Goal: Information Seeking & Learning: Learn about a topic

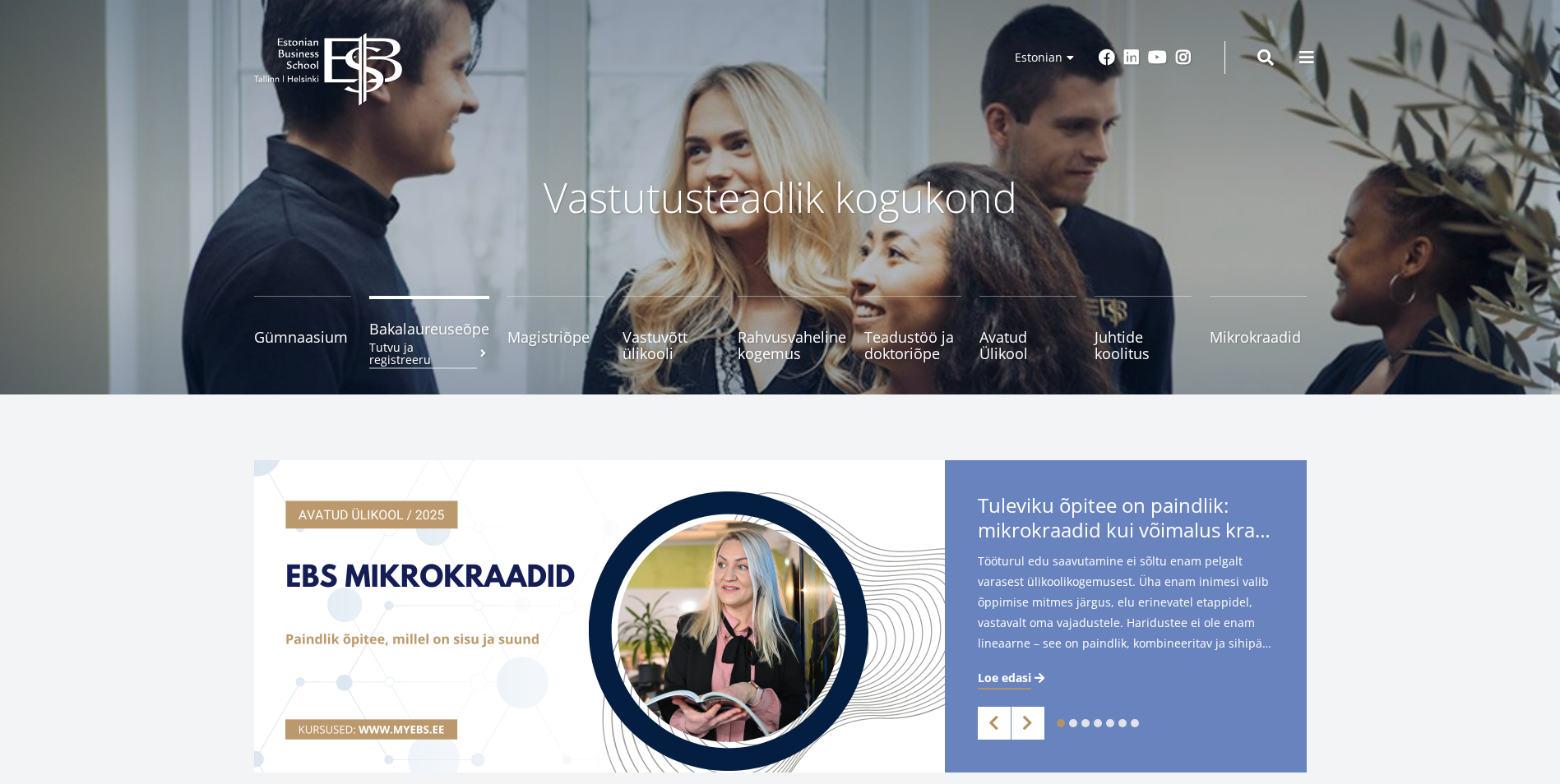
click at [422, 352] on small "Tutvu ja registreeru" at bounding box center [429, 353] width 120 height 25
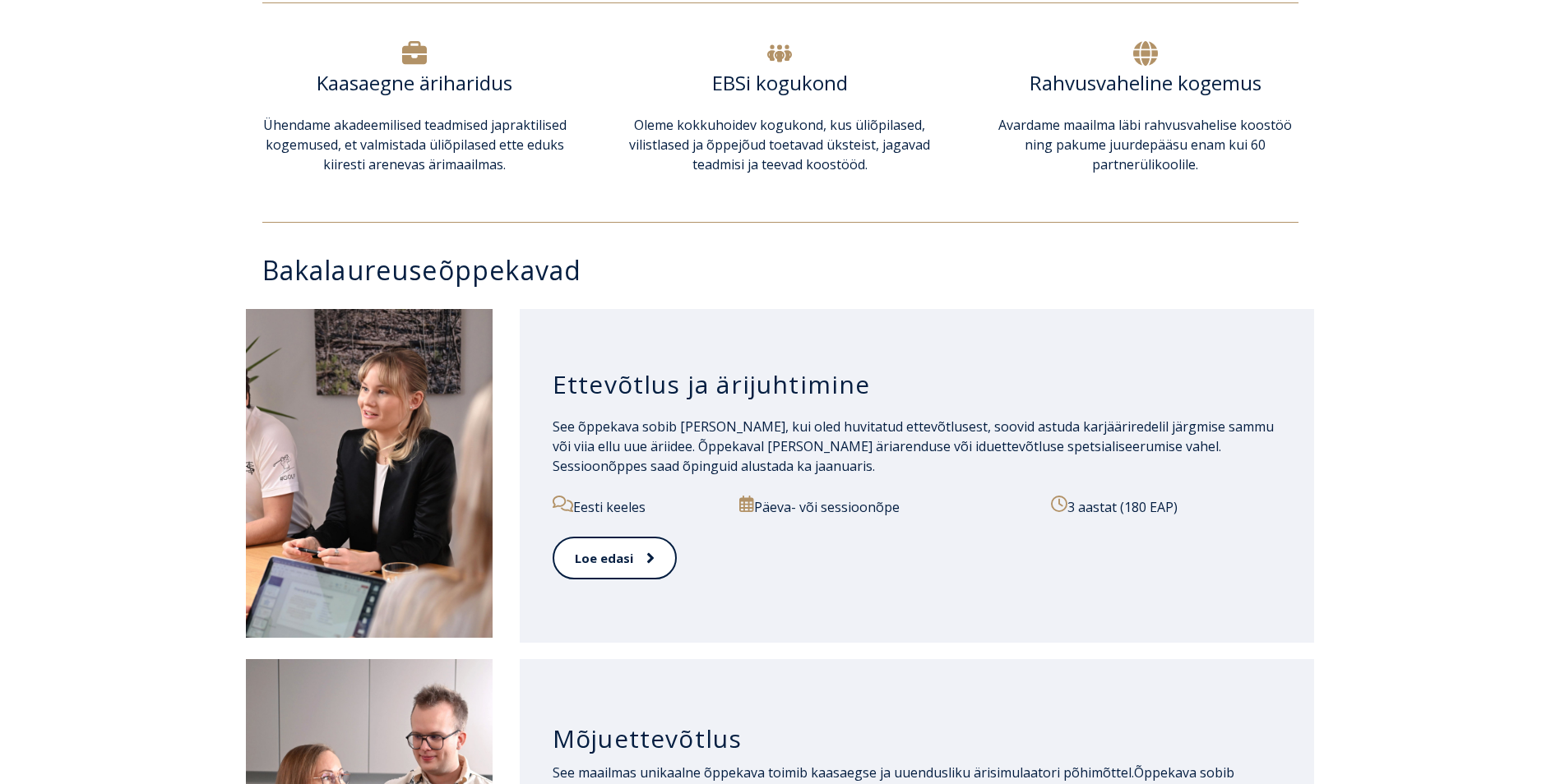
scroll to position [576, 0]
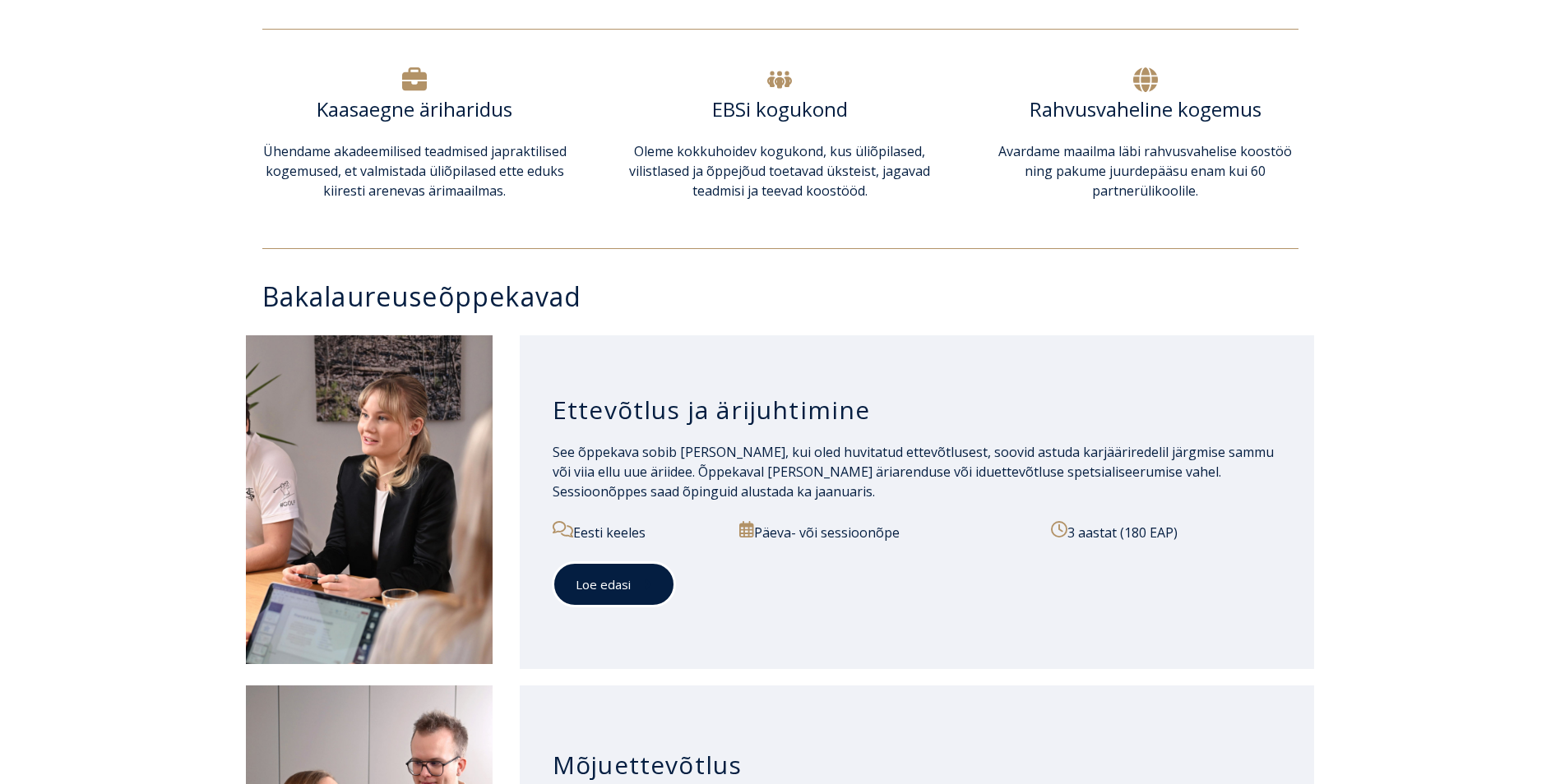
click at [594, 565] on link "Loe edasi" at bounding box center [613, 584] width 123 height 45
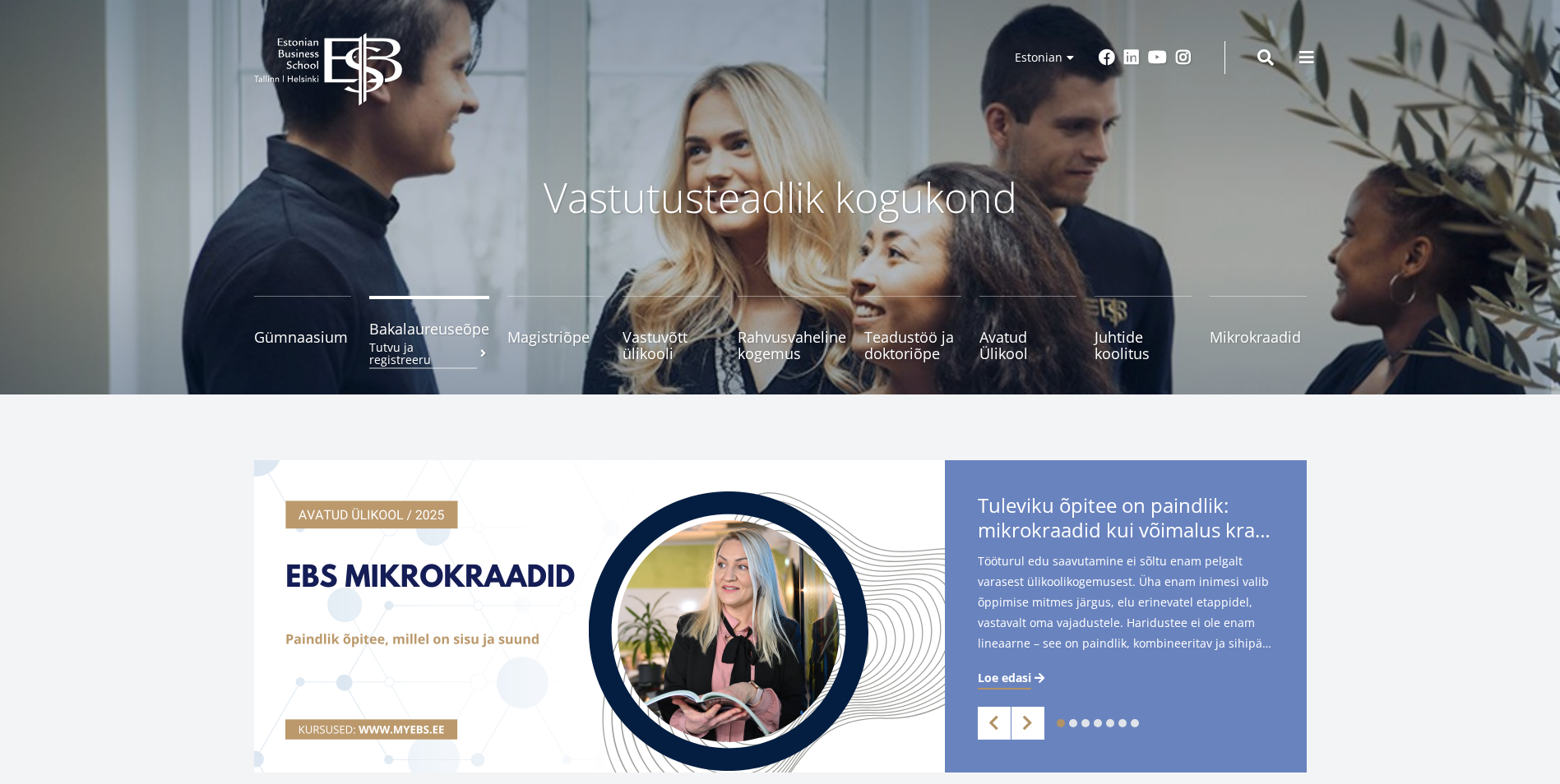
click at [445, 329] on span "Bakalaureuseõpe Tutvu ja registreeru" at bounding box center [429, 329] width 120 height 16
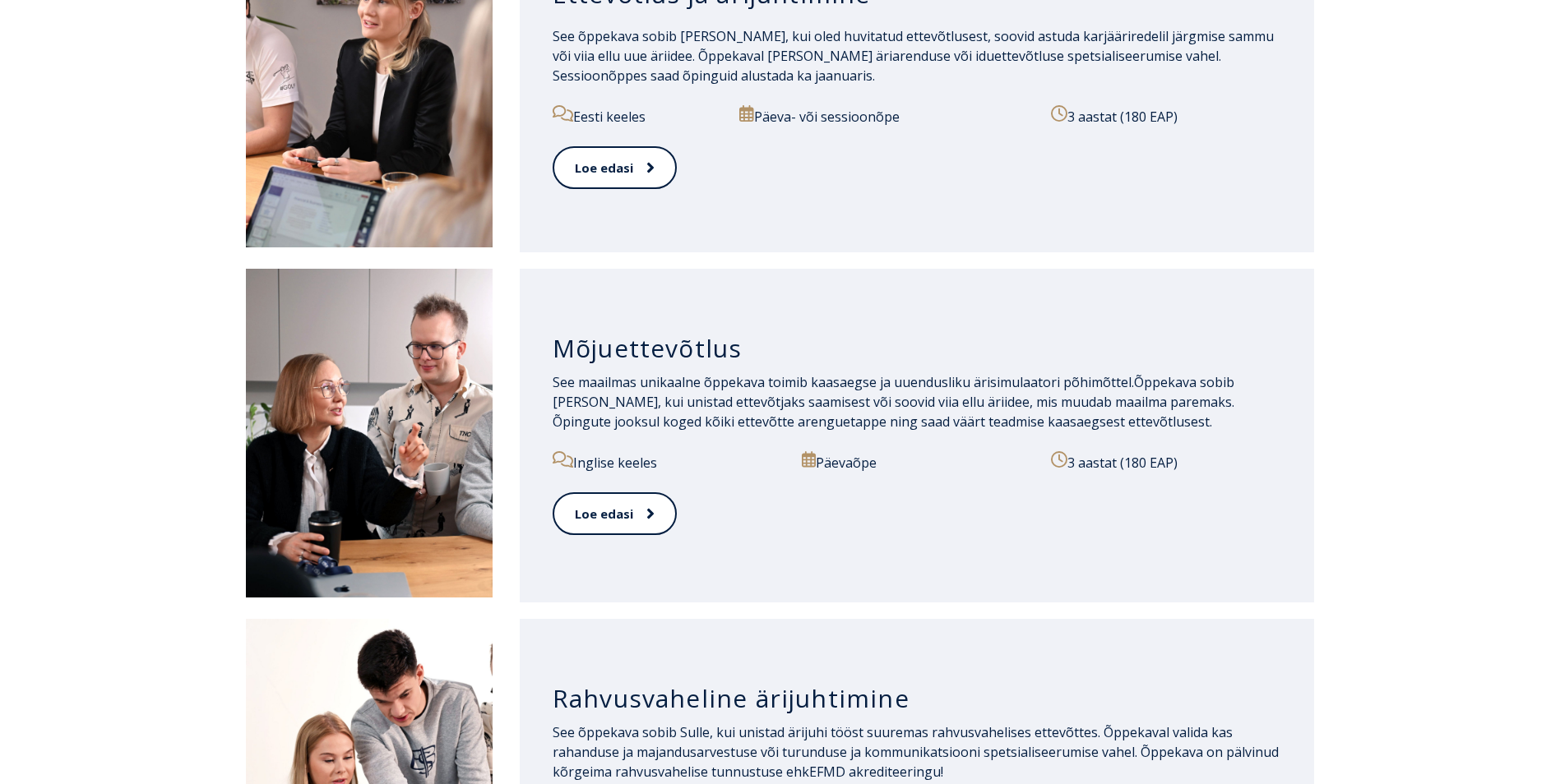
scroll to position [576, 0]
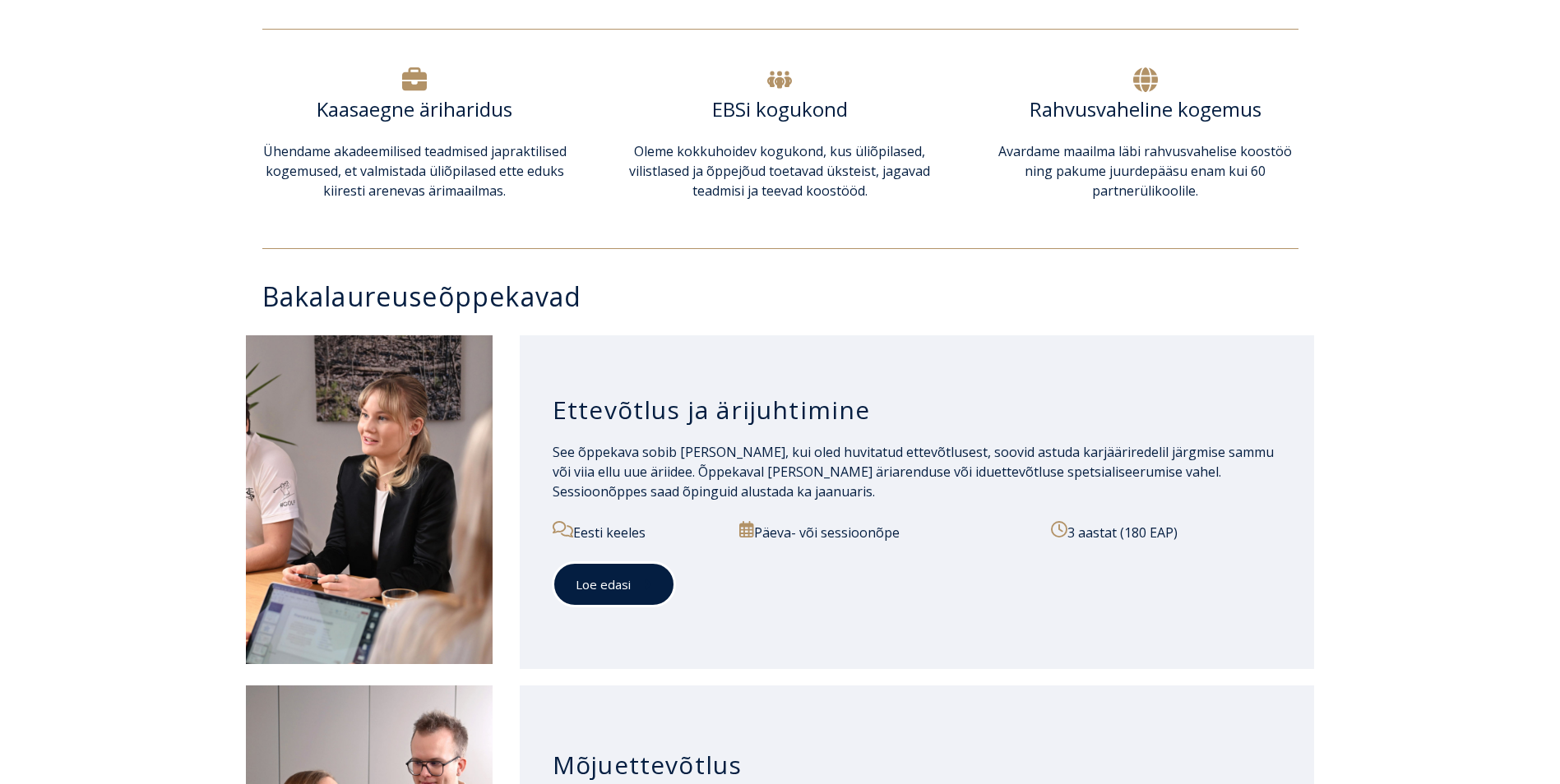
click at [617, 587] on link "Loe edasi" at bounding box center [613, 584] width 123 height 45
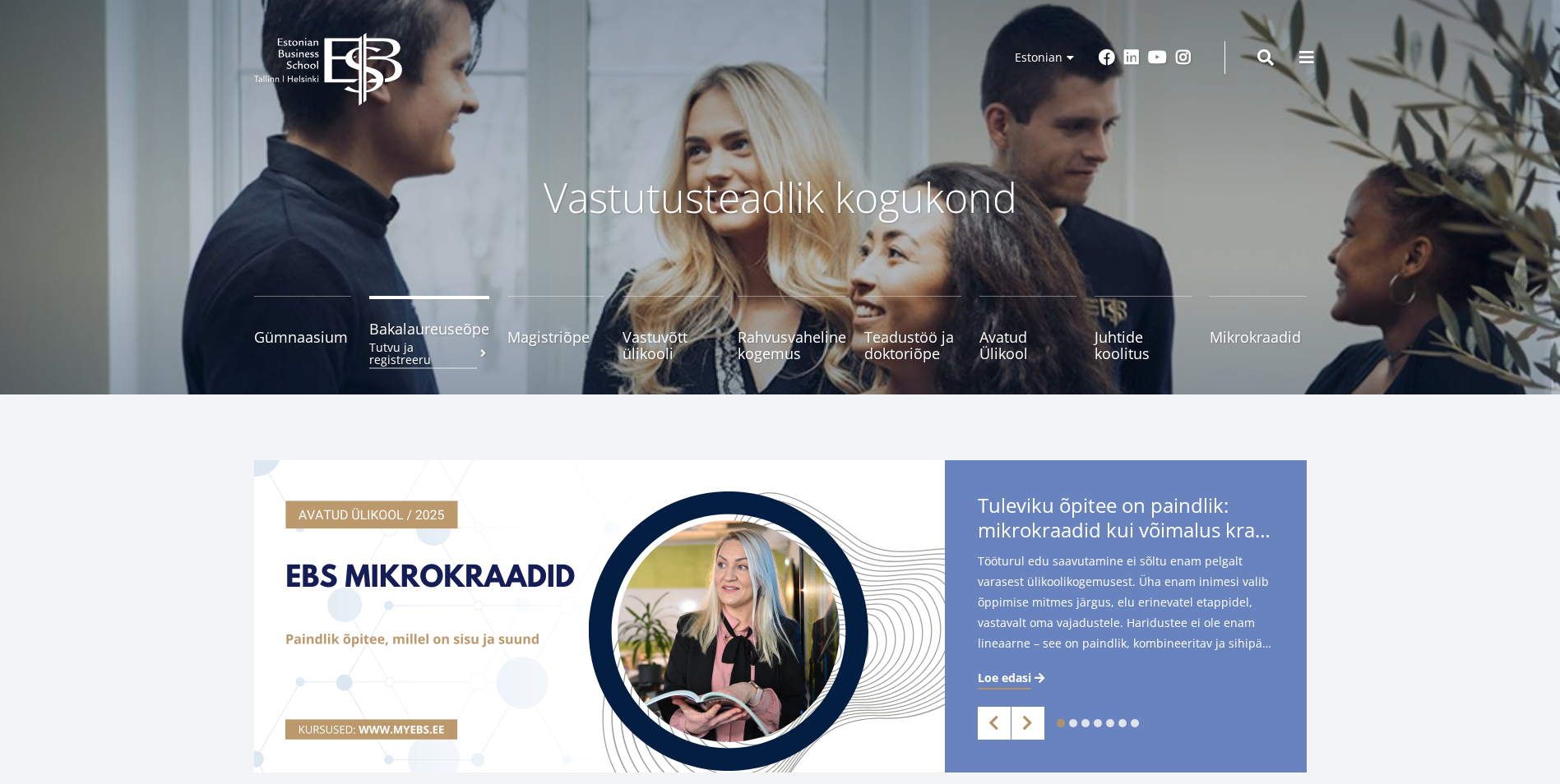
click at [454, 325] on span "Bakalaureuseõpe Tutvu ja registreeru" at bounding box center [429, 329] width 120 height 16
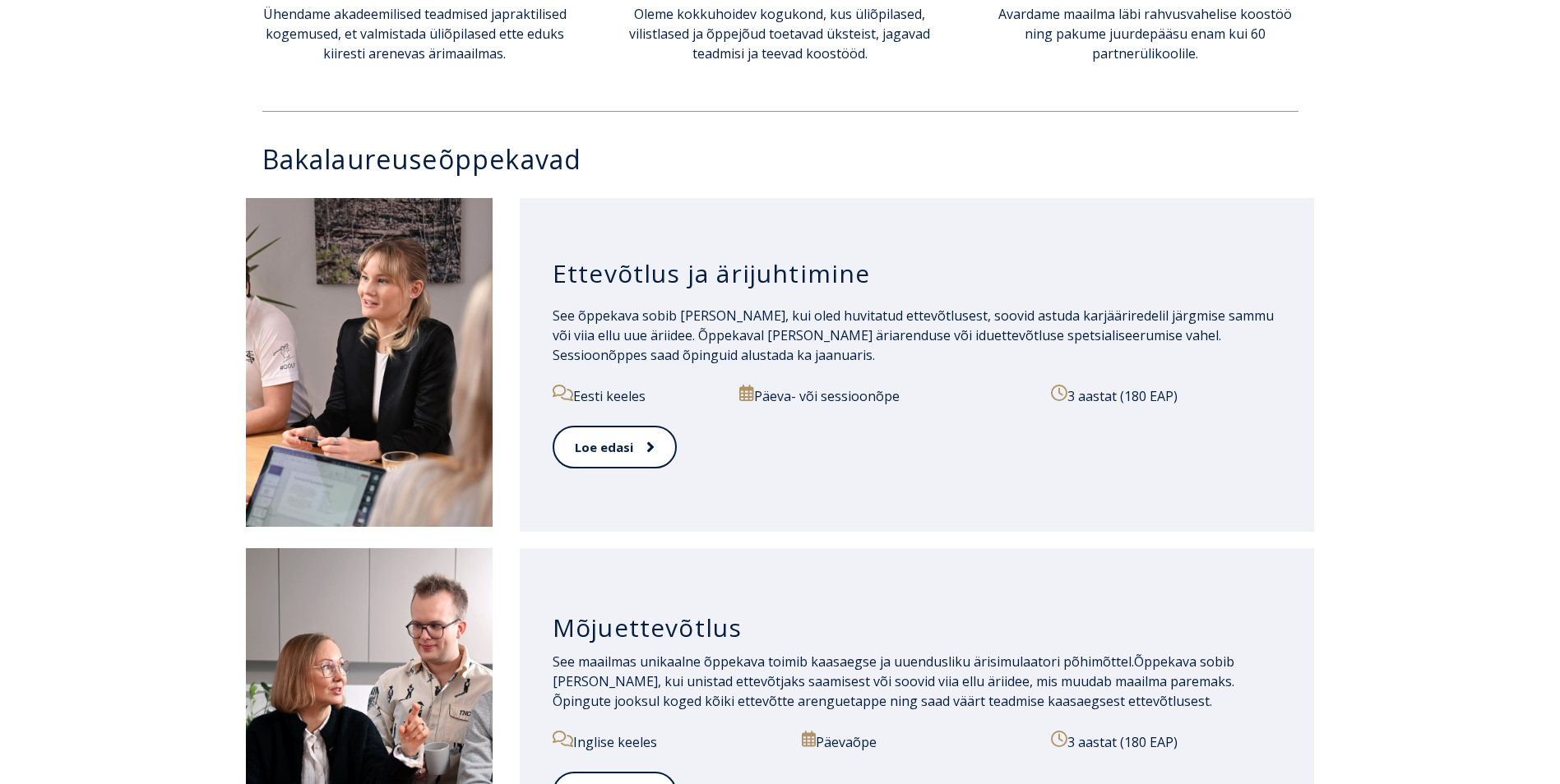
scroll to position [740, 0]
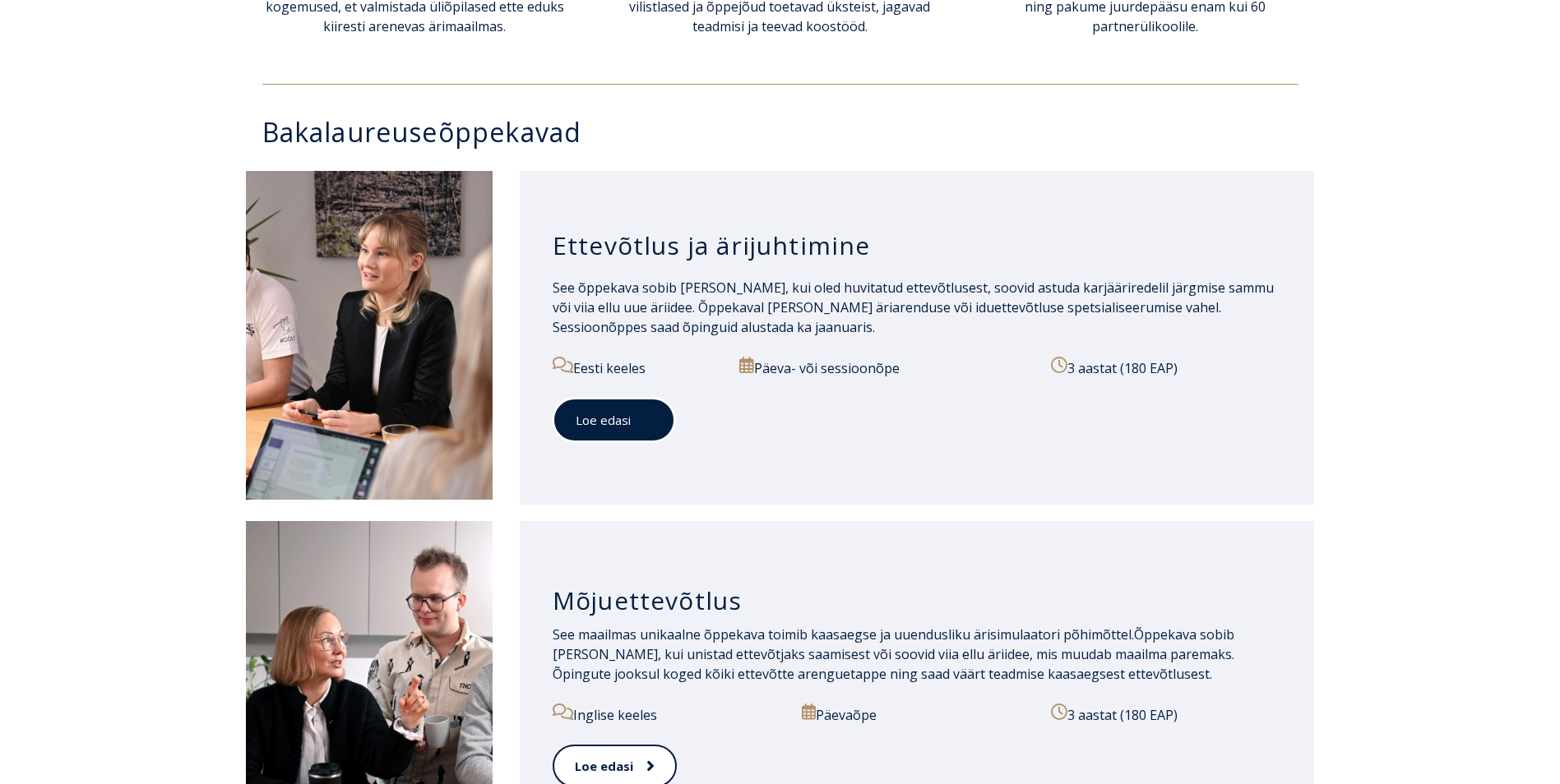
click at [628, 433] on link "Loe edasi" at bounding box center [613, 420] width 123 height 45
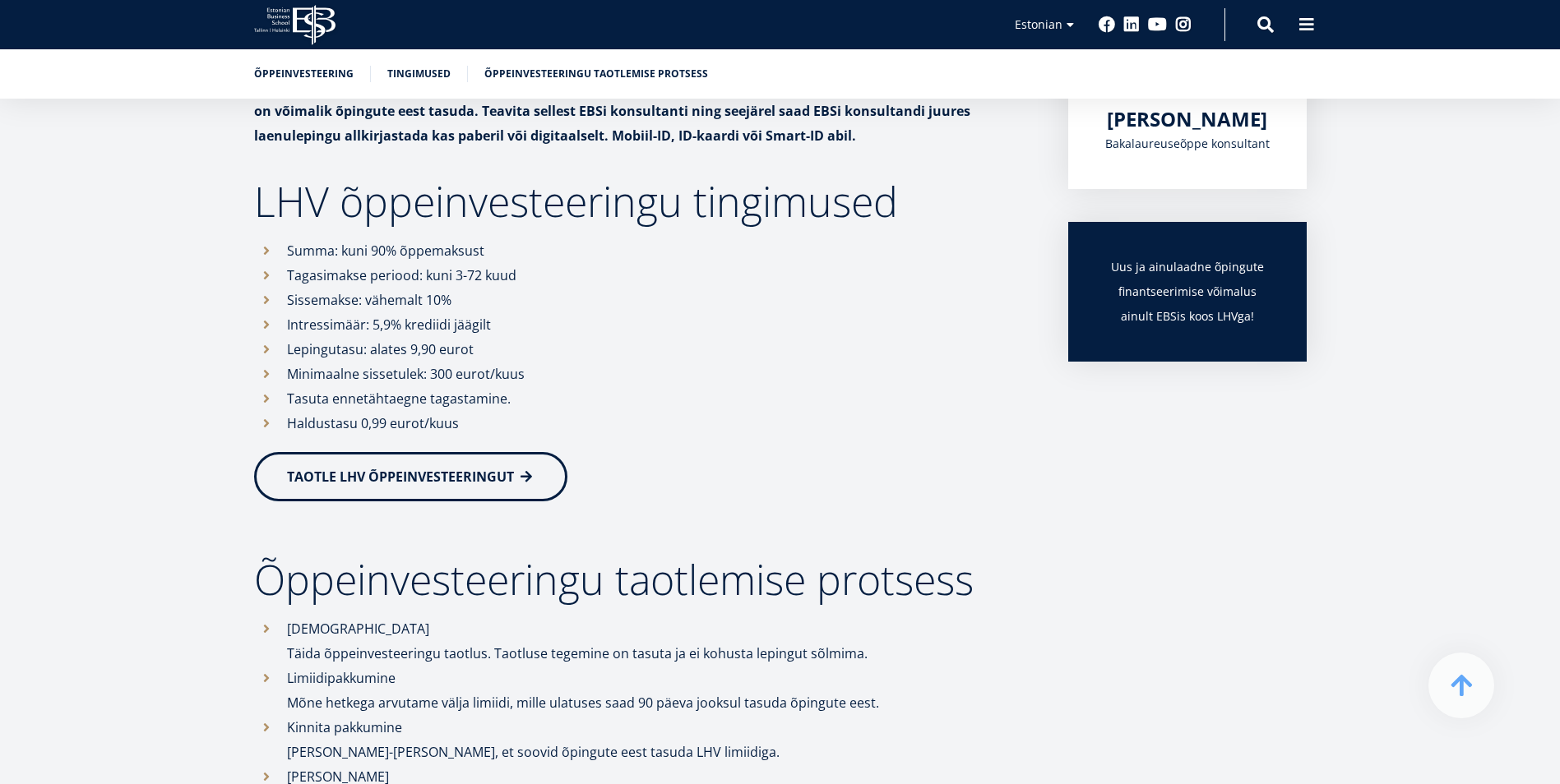
scroll to position [329, 0]
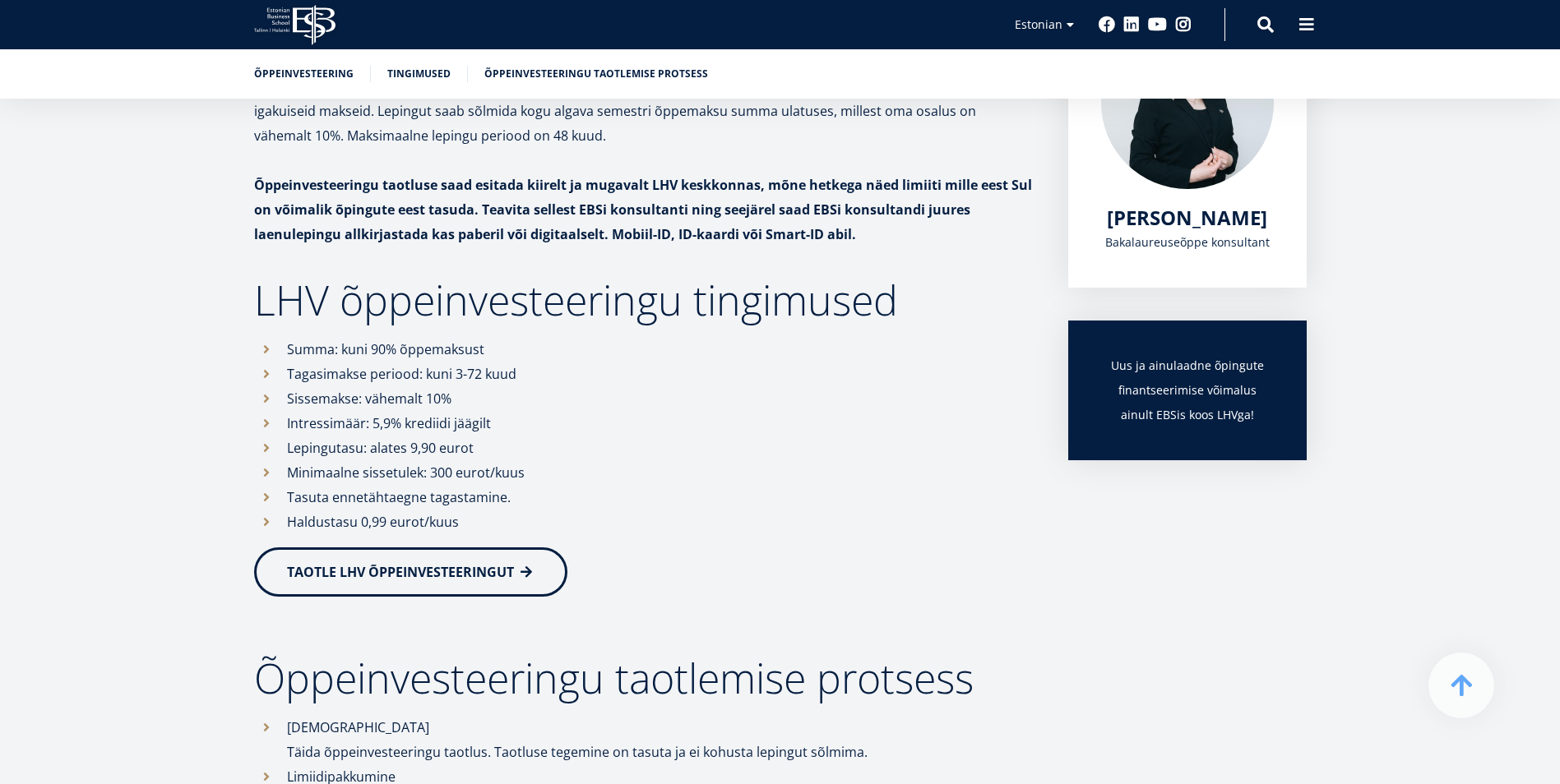
click at [545, 572] on link "TAOTLE LHV ÕPPEINVESTEERINGUT" at bounding box center [411, 572] width 313 height 49
click at [1173, 224] on span "Maria Kottsova" at bounding box center [1187, 216] width 160 height 27
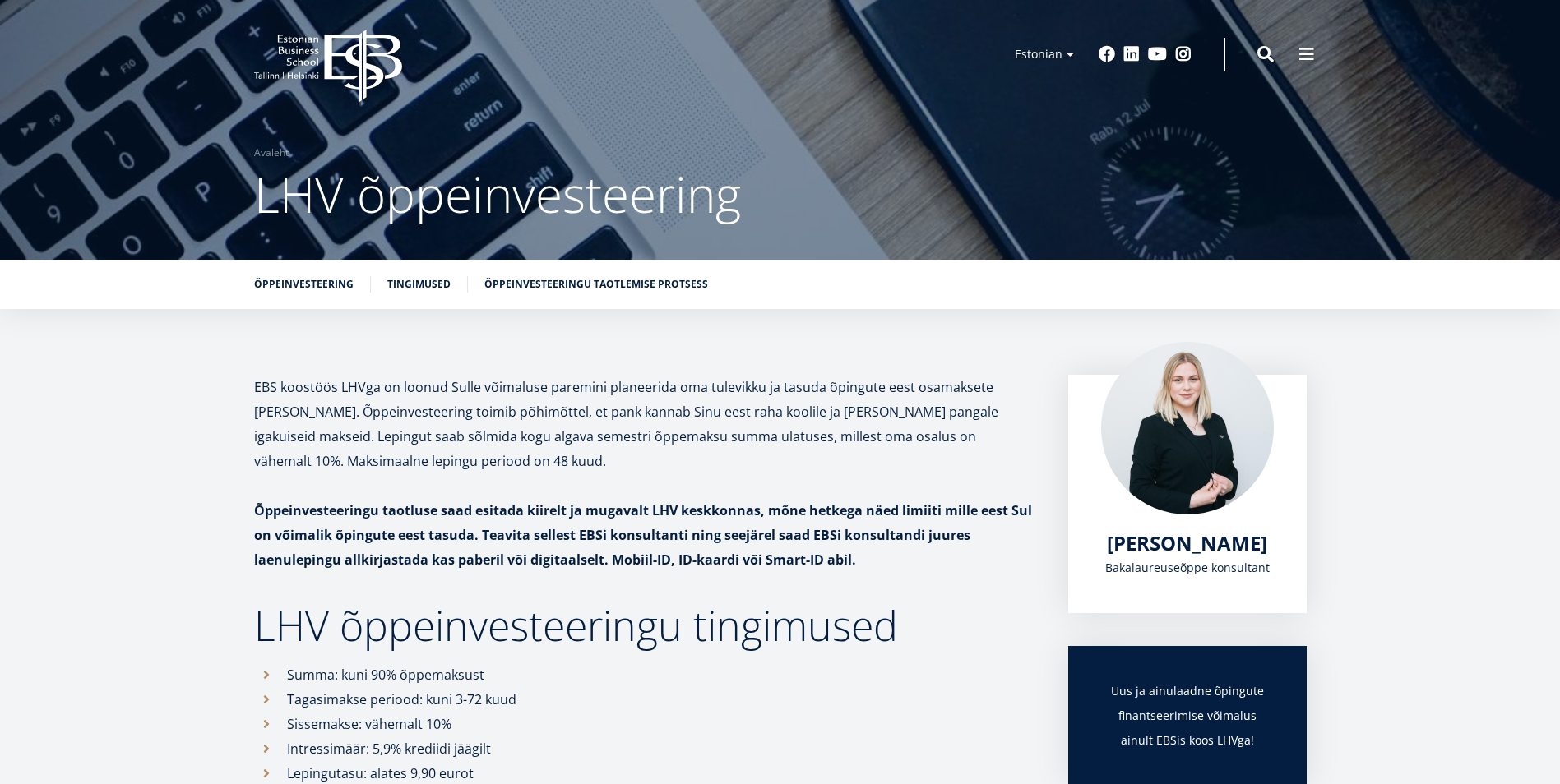
scroll to position [0, 0]
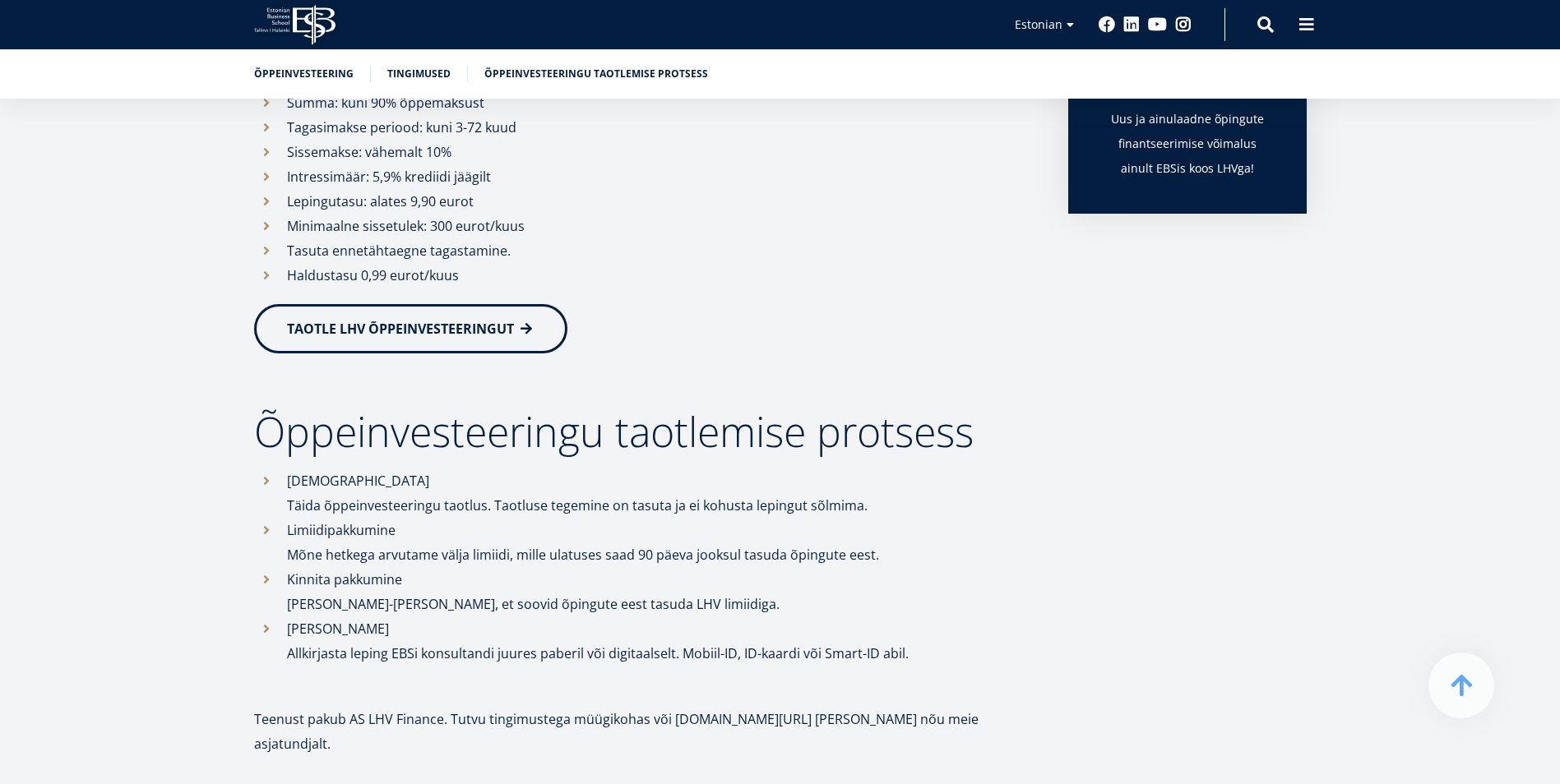
click at [825, 290] on div "EBS koostöös LHVga on loonud Sulle võimaluse paremini planeerida oma tulevikku …" at bounding box center [644, 291] width 781 height 978
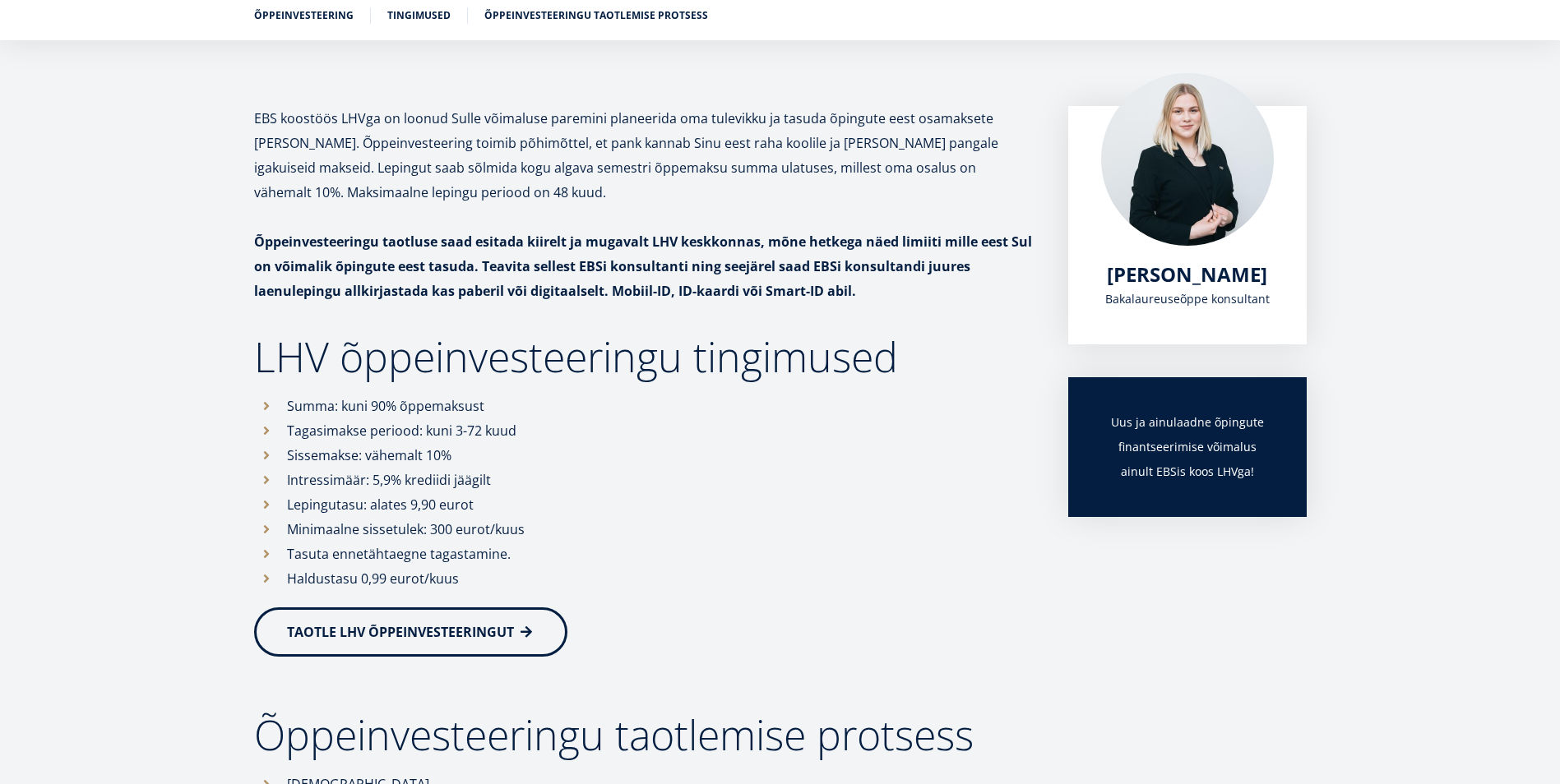
scroll to position [266, 0]
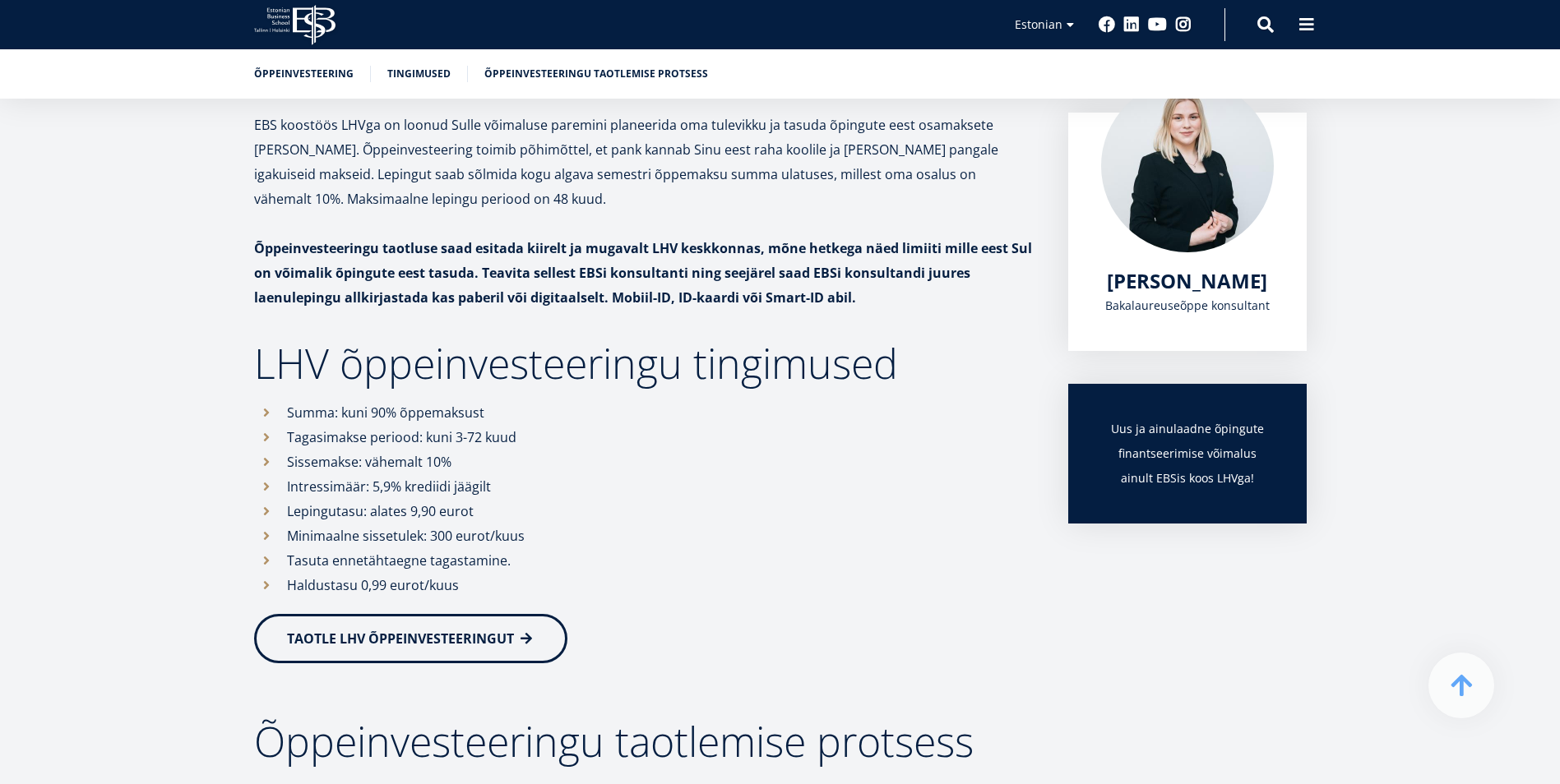
click at [534, 463] on li "Sissemakse: vähemalt 10%" at bounding box center [644, 461] width 781 height 25
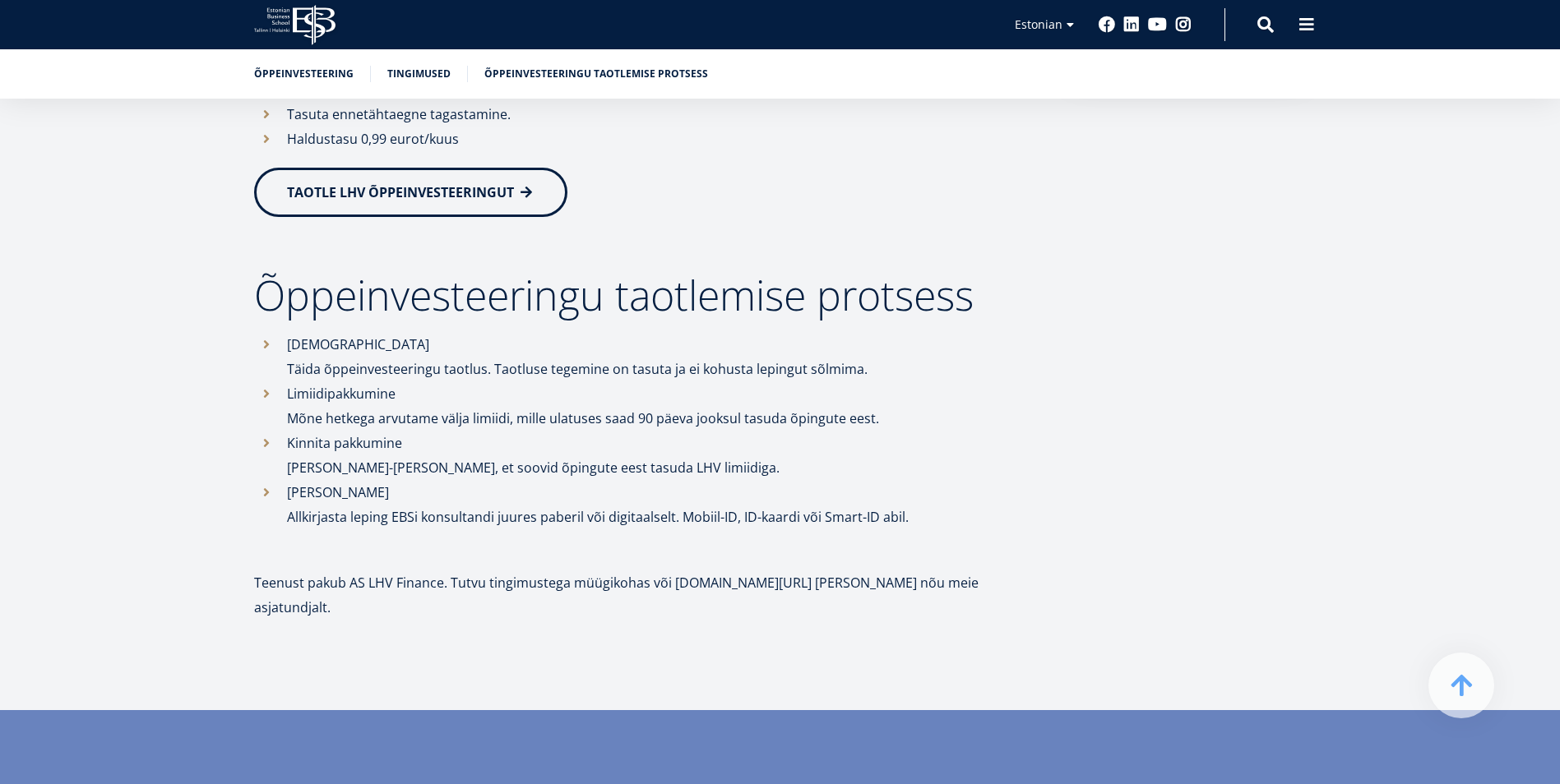
scroll to position [740, 0]
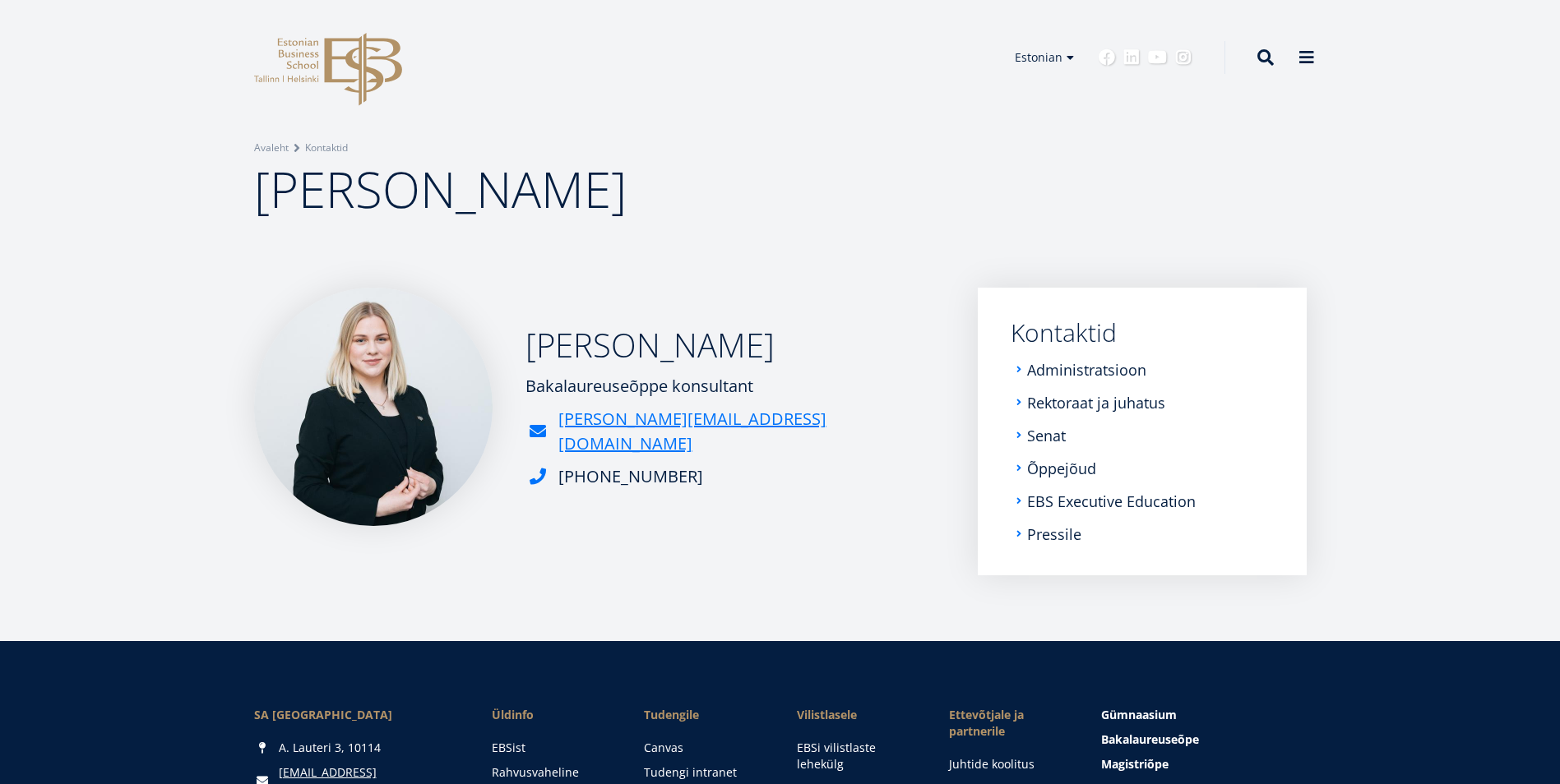
click at [793, 555] on div "[PERSON_NAME] Bakalaureuseõppe konsultant [PERSON_NAME][EMAIL_ADDRESS][DOMAIN_N…" at bounding box center [599, 432] width 690 height 288
click at [761, 558] on div "[PERSON_NAME] Bakalaureuseõppe konsultant [PERSON_NAME][EMAIL_ADDRESS][DOMAIN_N…" at bounding box center [599, 432] width 690 height 288
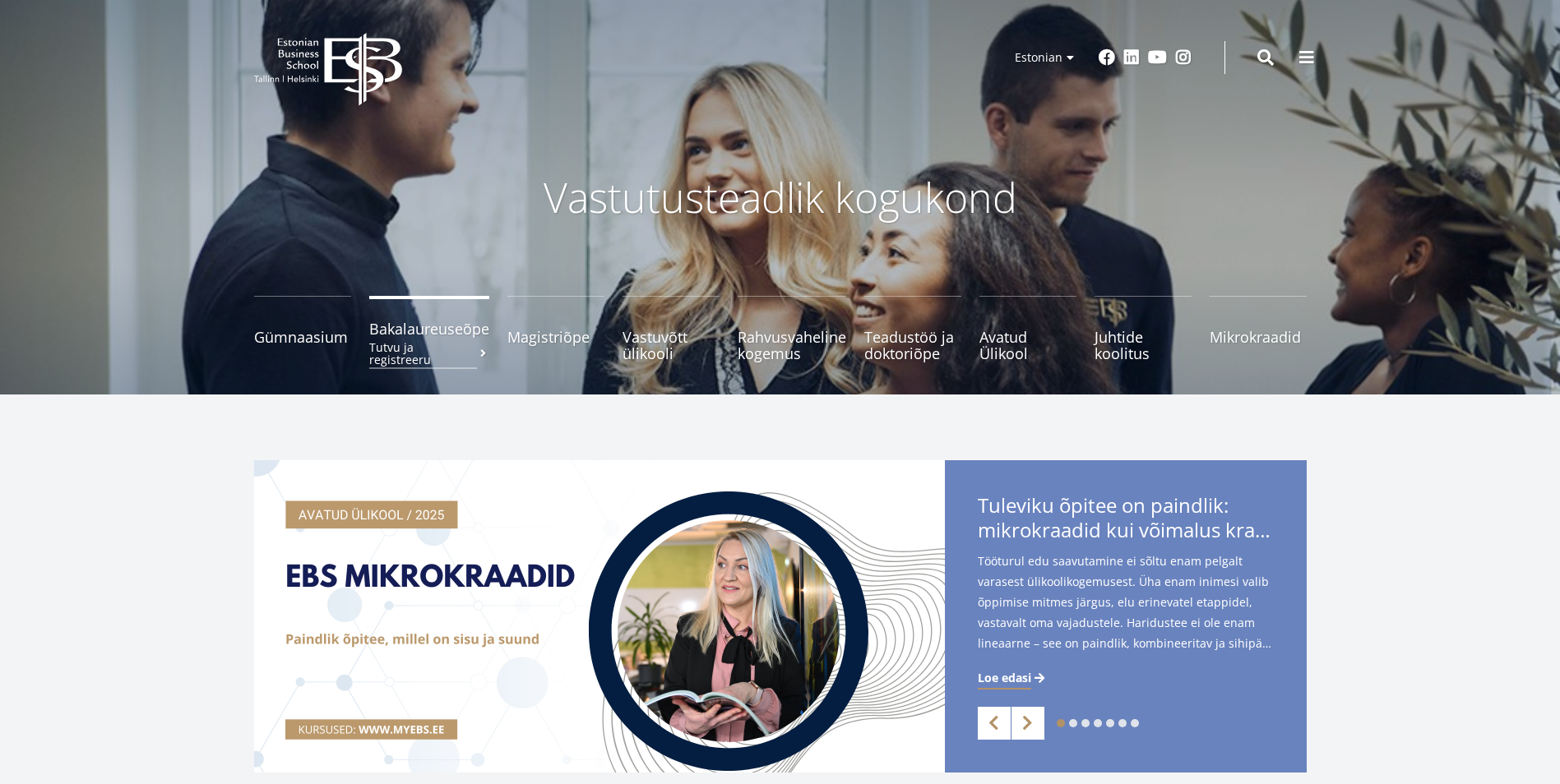
click at [448, 335] on span "Bakalaureuseõpe Tutvu ja registreeru" at bounding box center [429, 329] width 120 height 16
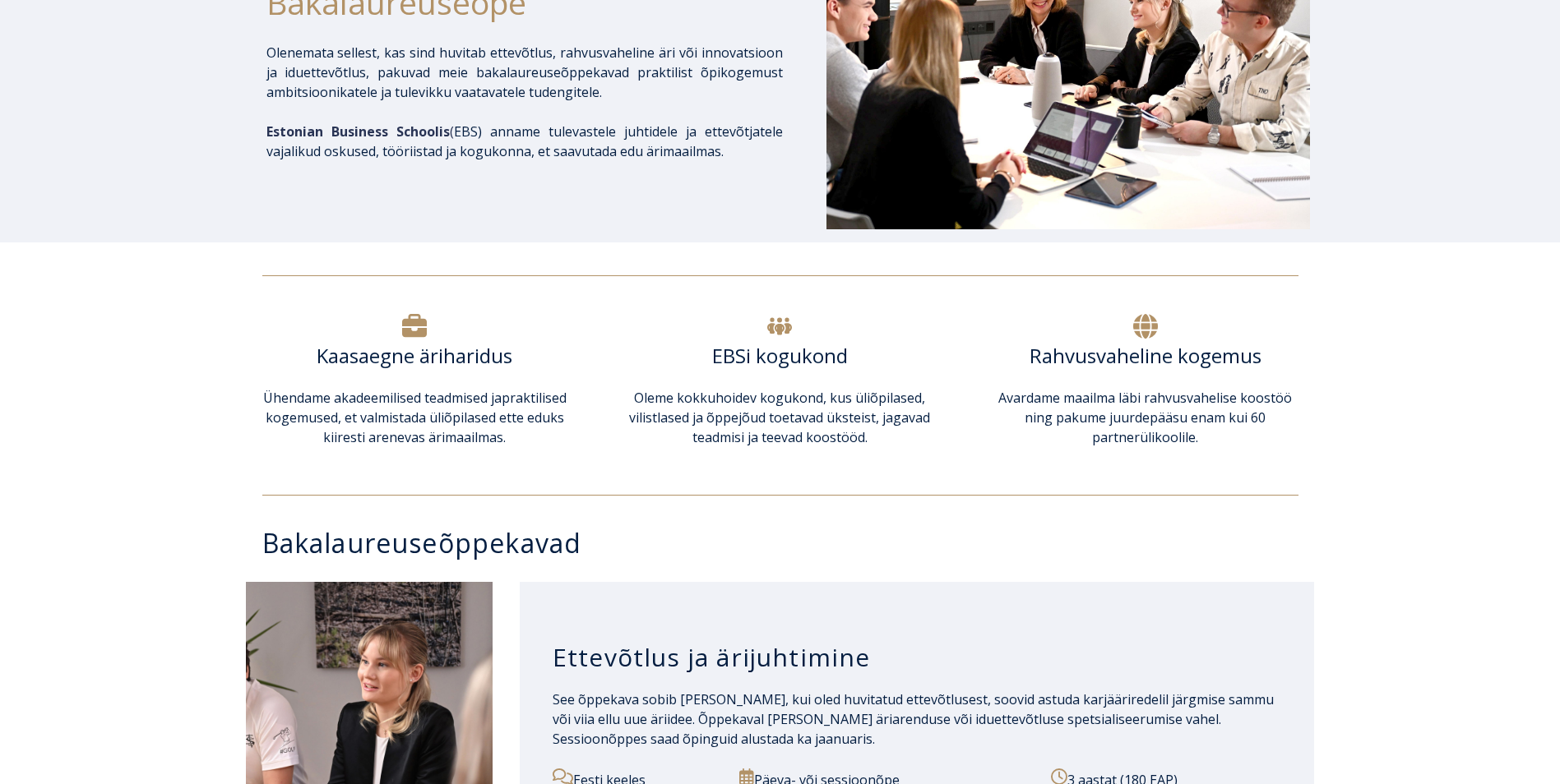
scroll to position [411, 0]
